Goal: Use online tool/utility: Use online tool/utility

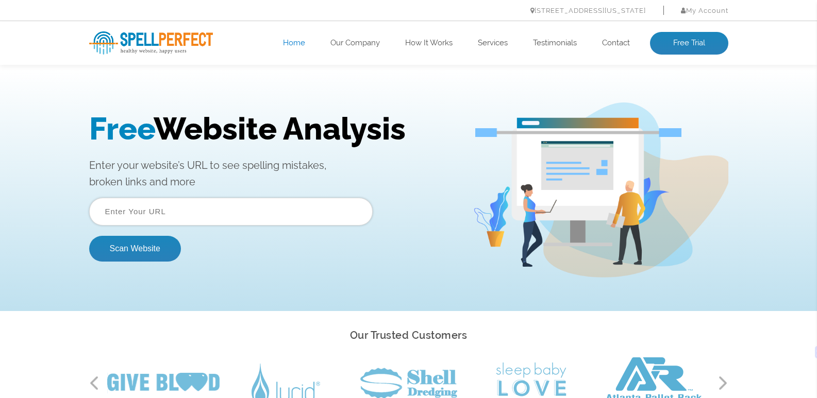
click at [202, 217] on input "text" at bounding box center [230, 212] width 283 height 28
type input "omflex.com"
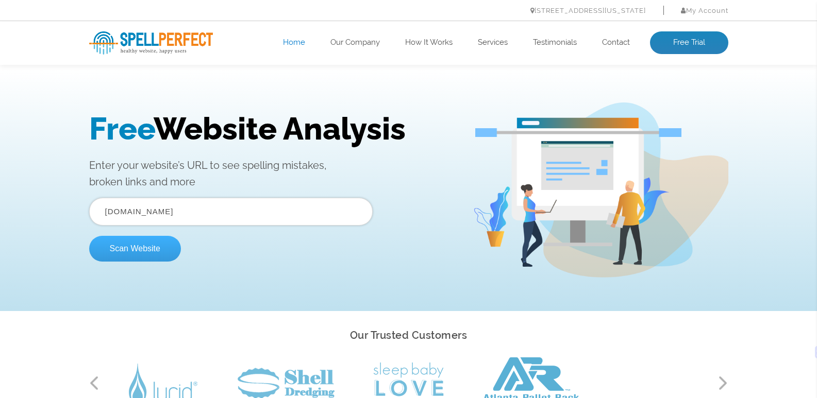
click at [147, 247] on button "Scan Website" at bounding box center [135, 249] width 92 height 26
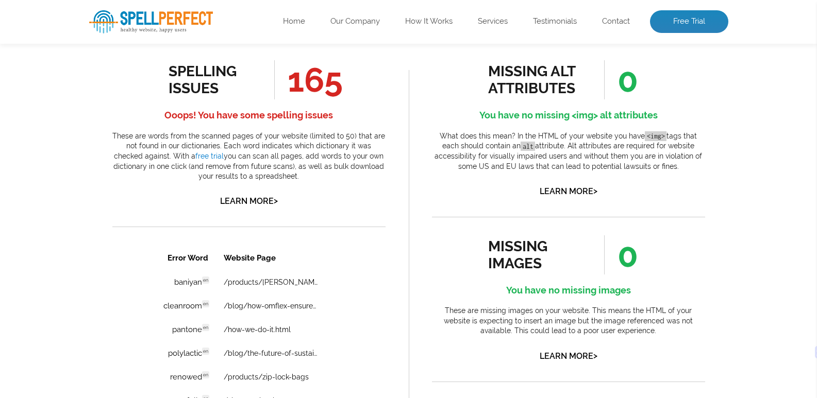
scroll to position [567, 0]
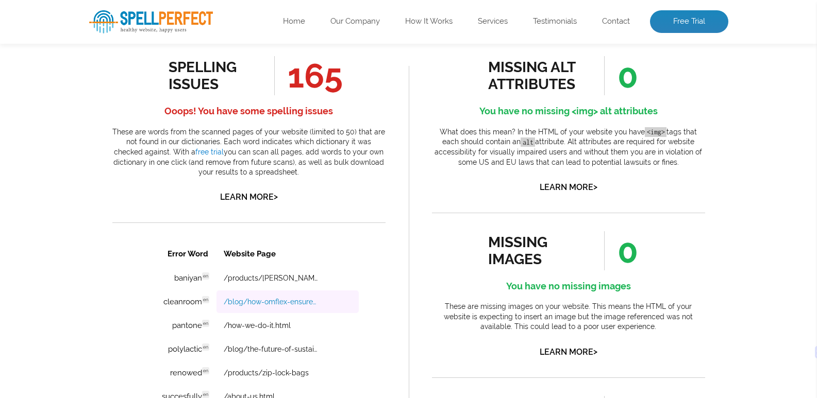
click at [266, 299] on link "/blog/how-omflex-ensures-hygiene-and-safety-in-milk-packaging-rolls" at bounding box center [270, 302] width 95 height 8
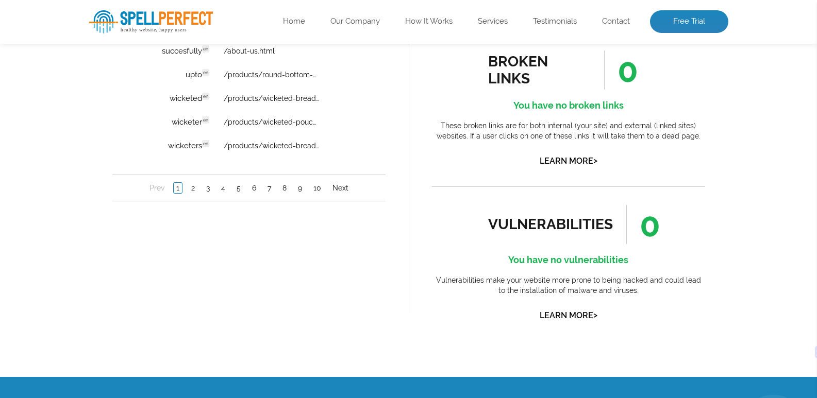
scroll to position [928, 0]
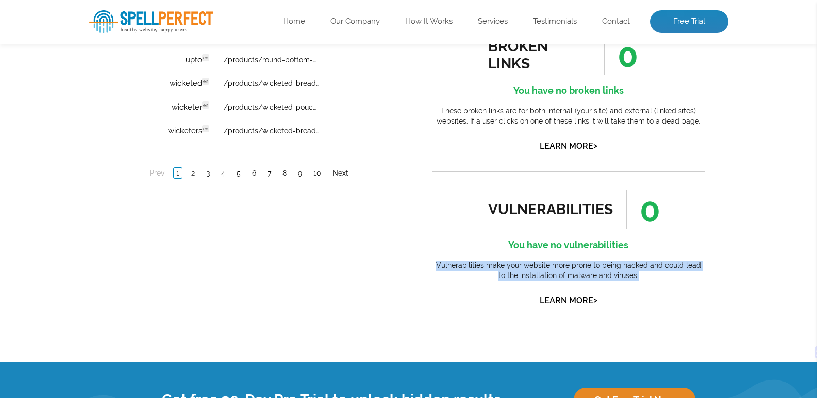
drag, startPoint x: 431, startPoint y: 264, endPoint x: 649, endPoint y: 279, distance: 218.0
click at [649, 279] on p "Vulnerabilities make your website more prone to being hacked and could lead to …" at bounding box center [568, 271] width 273 height 20
copy p "Vulnerabilities make your website more prone to being hacked and could lead to …"
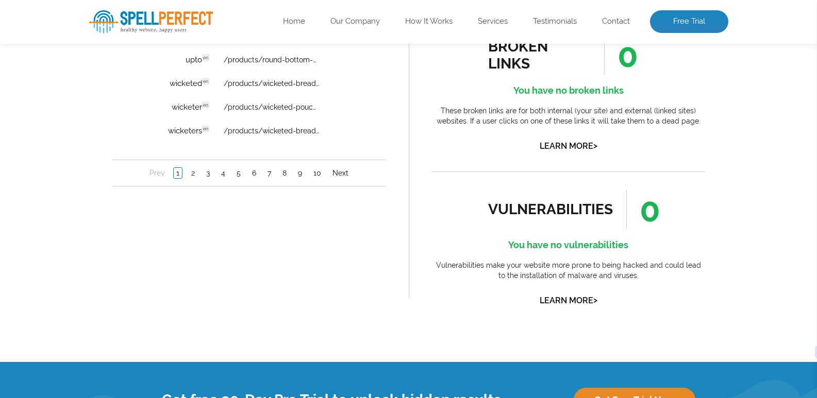
click at [514, 205] on div "vulnerabilities" at bounding box center [550, 209] width 125 height 17
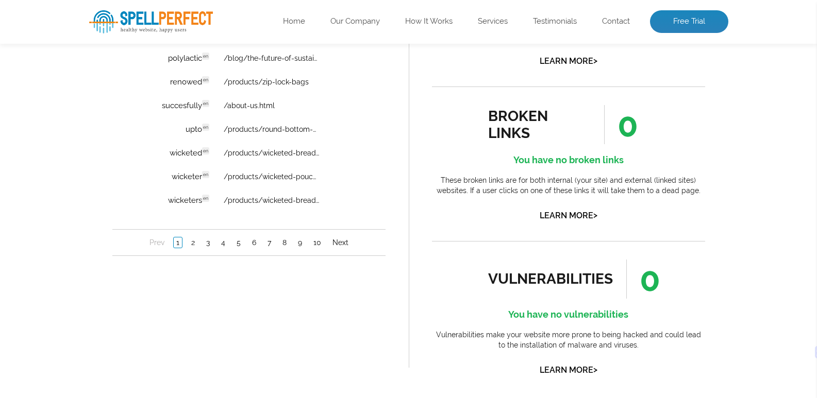
scroll to position [876, 0]
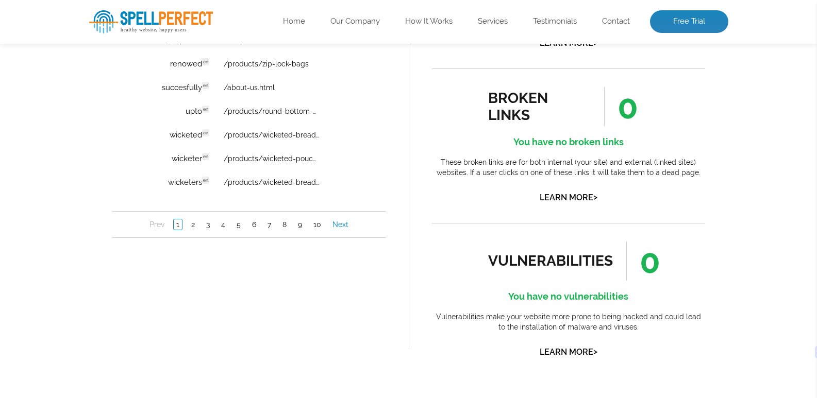
click at [337, 225] on link "Next" at bounding box center [339, 225] width 21 height 10
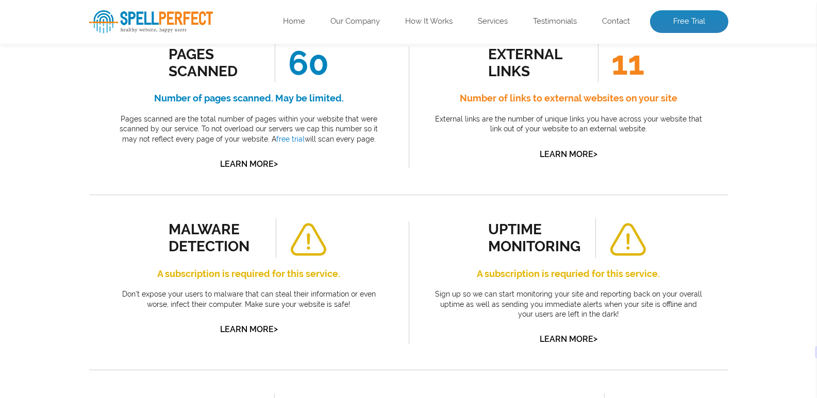
scroll to position [103, 0]
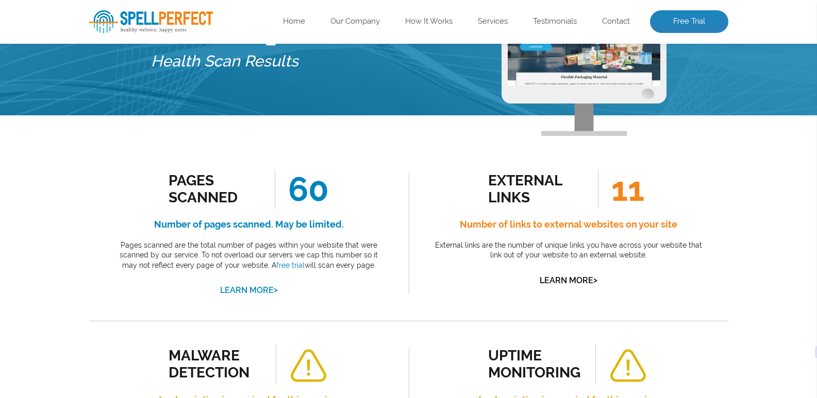
click at [247, 289] on link "Learn More >" at bounding box center [249, 291] width 58 height 10
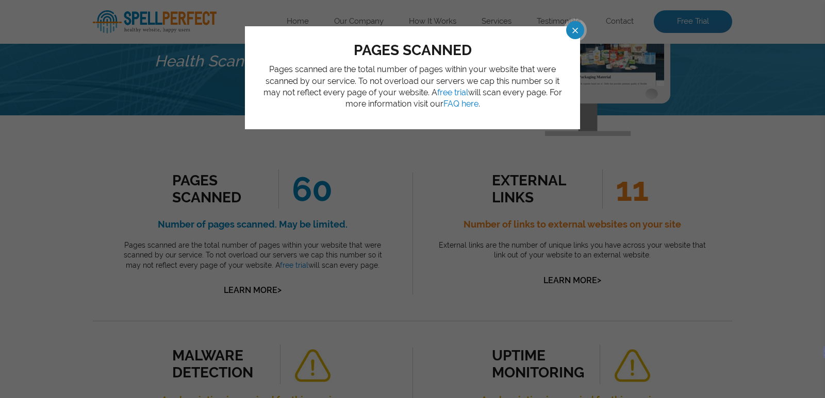
click at [574, 31] on span at bounding box center [566, 30] width 18 height 18
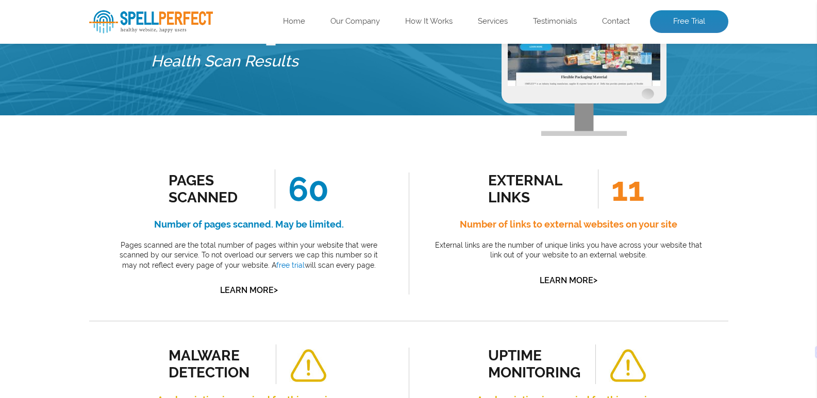
click at [547, 274] on div "external links 11 Number of links to external websites on your site External li…" at bounding box center [568, 229] width 273 height 118
click at [630, 189] on span "11" at bounding box center [621, 189] width 46 height 39
click at [566, 277] on link "Learn More >" at bounding box center [569, 281] width 58 height 10
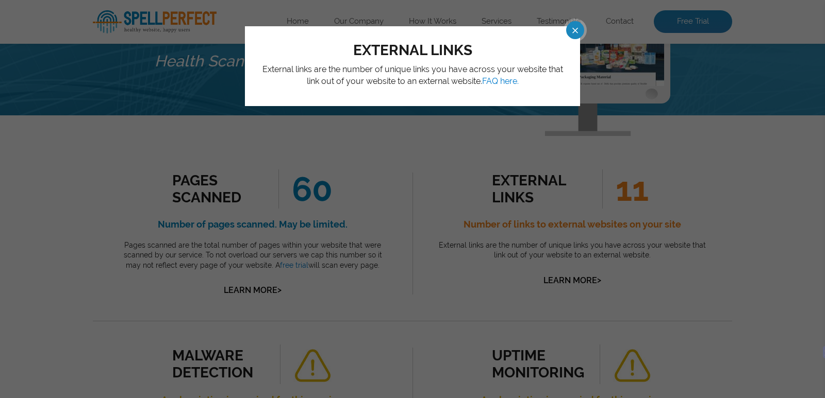
click at [575, 26] on span at bounding box center [566, 30] width 18 height 18
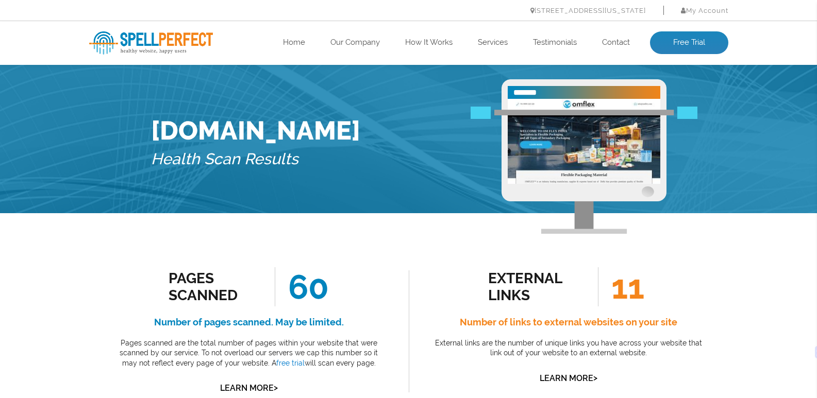
scroll to position [0, 0]
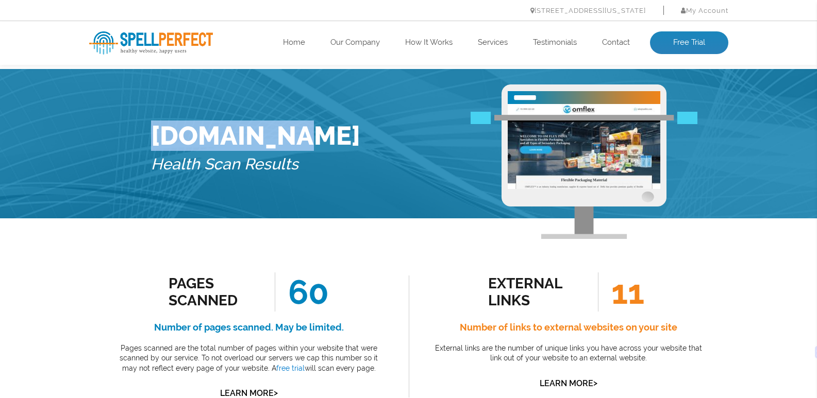
drag, startPoint x: 152, startPoint y: 150, endPoint x: 353, endPoint y: 150, distance: 200.5
click at [353, 150] on div "[DOMAIN_NAME] Health Scan Results" at bounding box center [408, 152] width 531 height 134
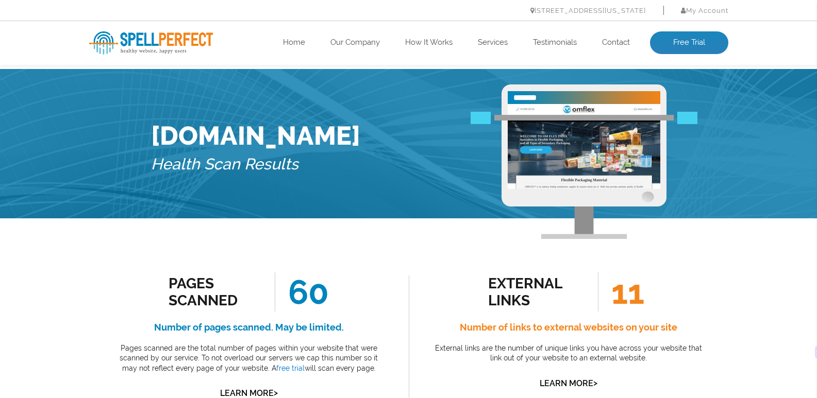
click at [345, 177] on div "[DOMAIN_NAME] Health Scan Results" at bounding box center [408, 152] width 531 height 134
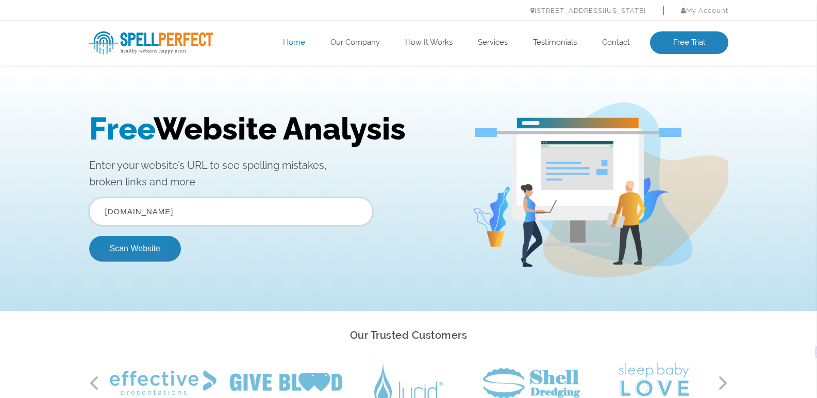
click at [182, 211] on input "omflex.com" at bounding box center [230, 212] width 283 height 28
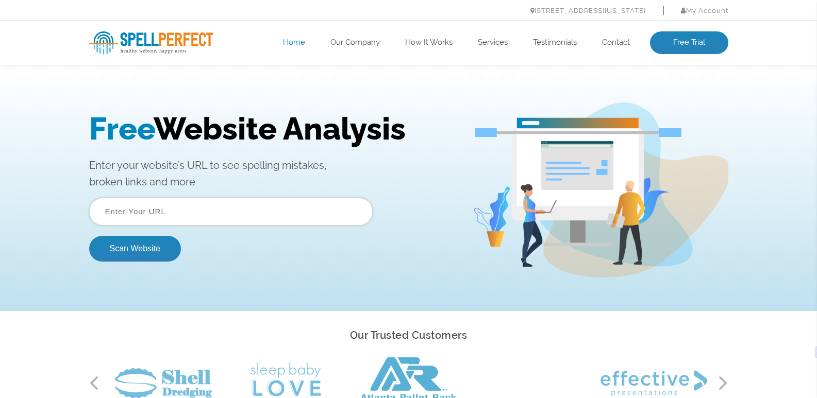
paste input "https://drashitabhtiwari.com/"
type input "https://drashitabhtiwari.com/"
click at [153, 246] on button "Scan Website" at bounding box center [135, 249] width 92 height 26
